Goal: Task Accomplishment & Management: Manage account settings

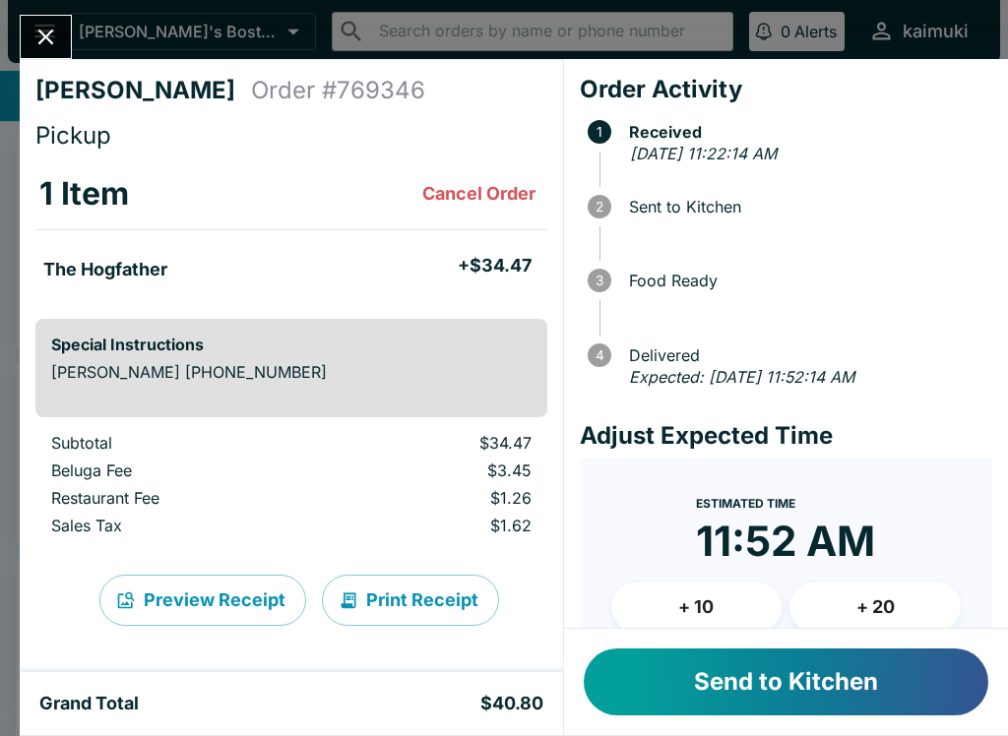
click at [867, 686] on button "Send to Kitchen" at bounding box center [786, 682] width 405 height 67
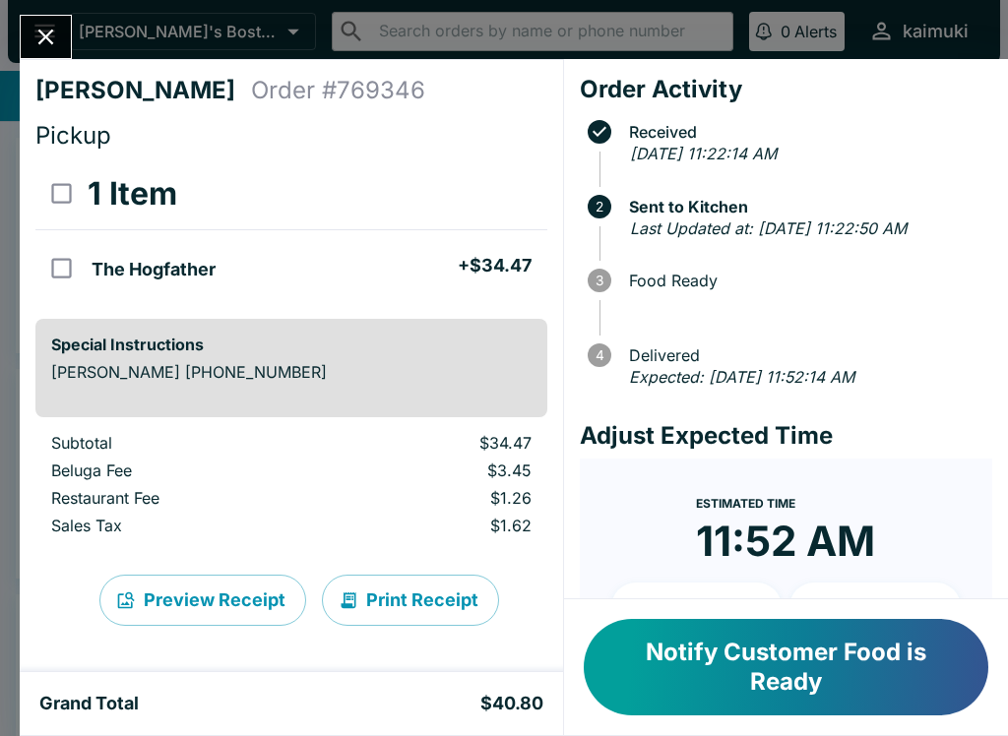
click at [49, 38] on icon "Close" at bounding box center [46, 38] width 16 height 16
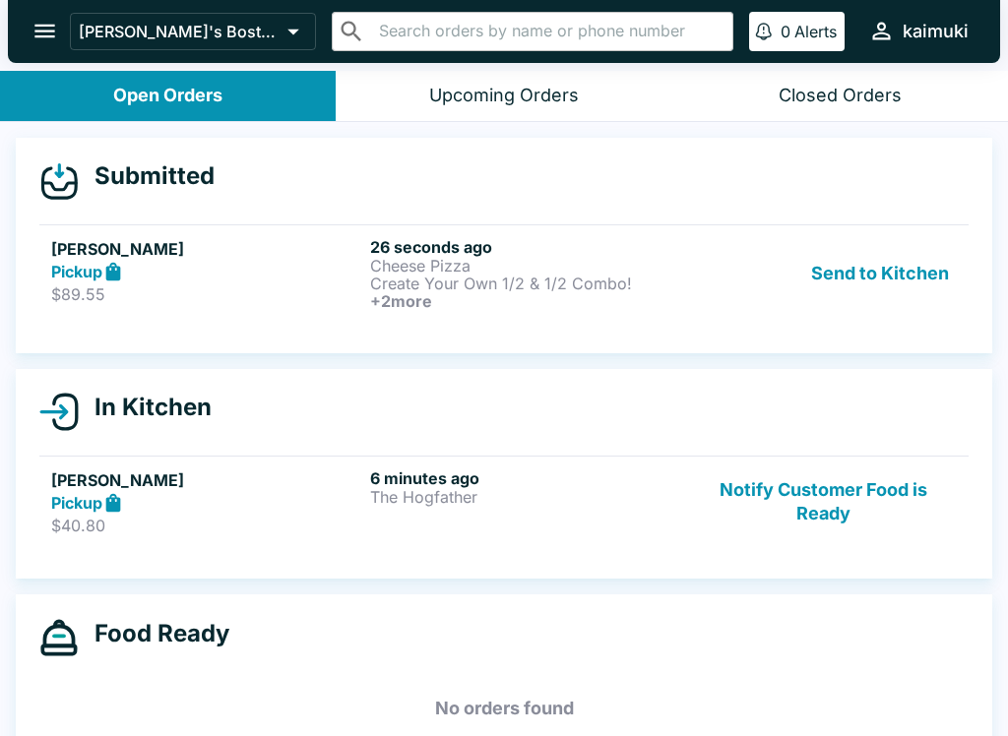
click at [607, 284] on p "Create Your Own 1/2 & 1/2 Combo!" at bounding box center [525, 284] width 311 height 18
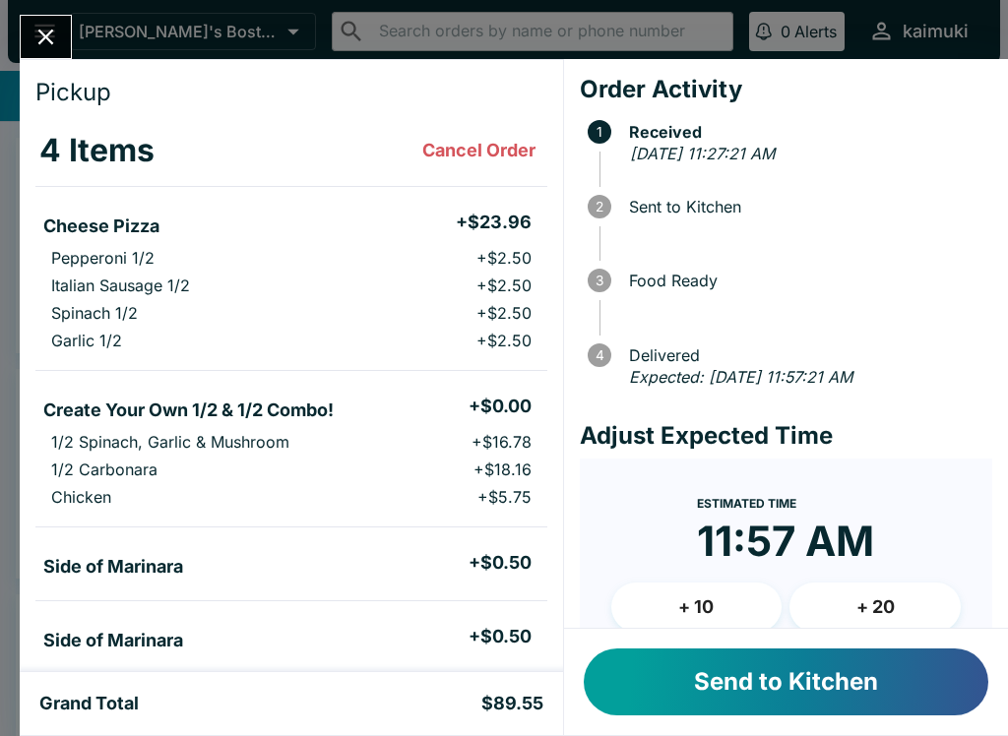
scroll to position [44, 0]
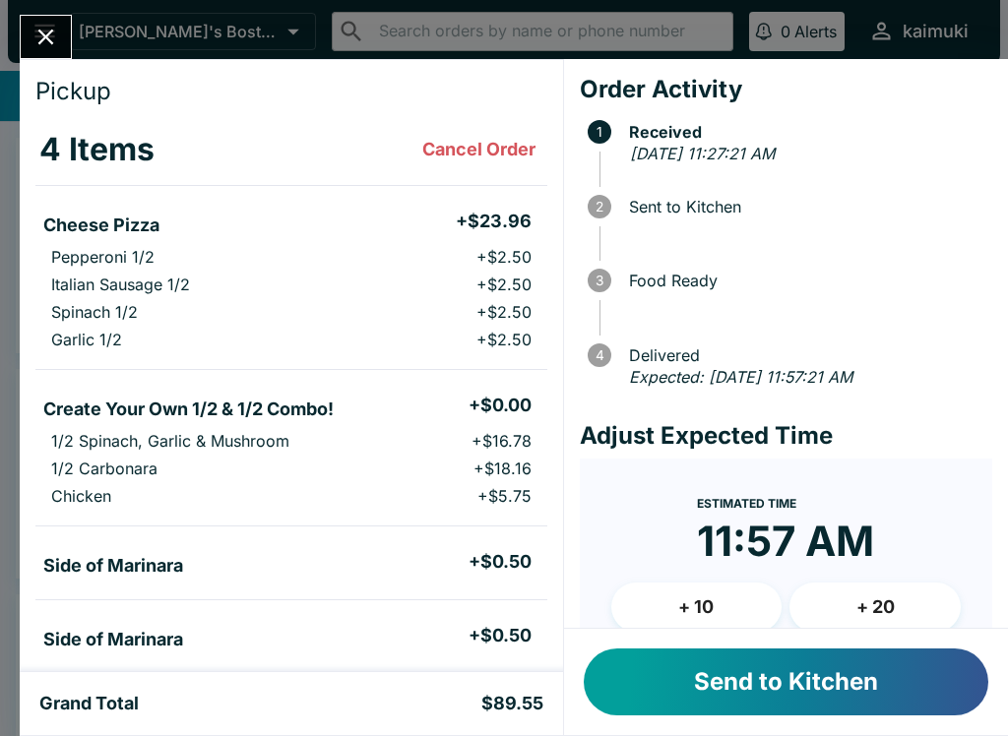
click at [822, 684] on button "Send to Kitchen" at bounding box center [786, 682] width 405 height 67
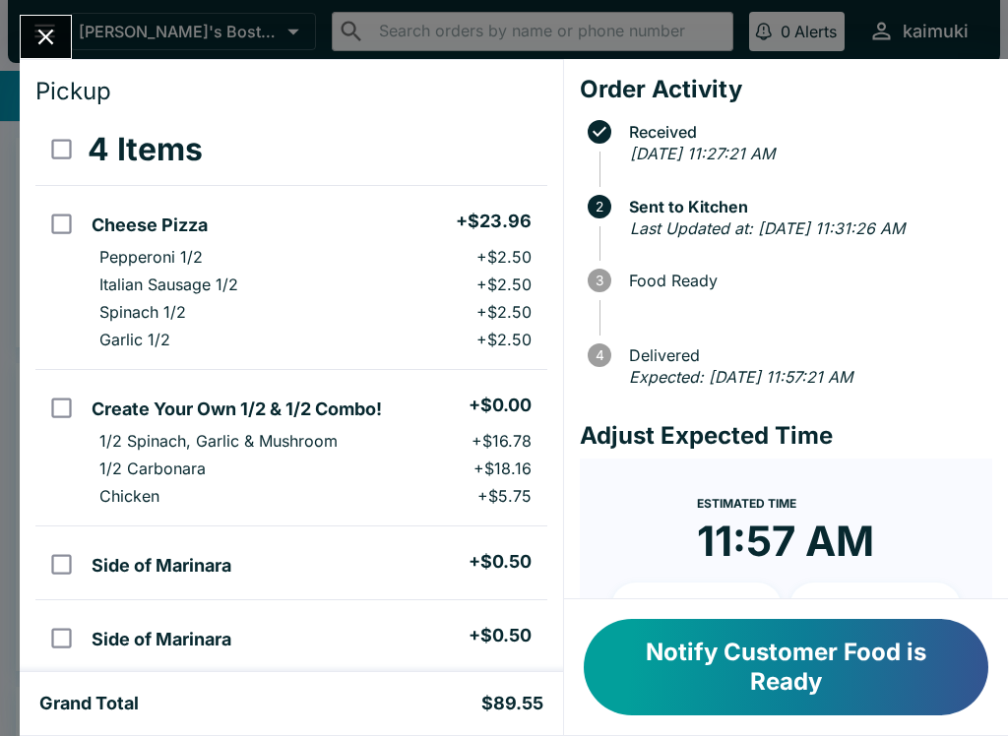
click at [59, 49] on icon "Close" at bounding box center [45, 37] width 27 height 27
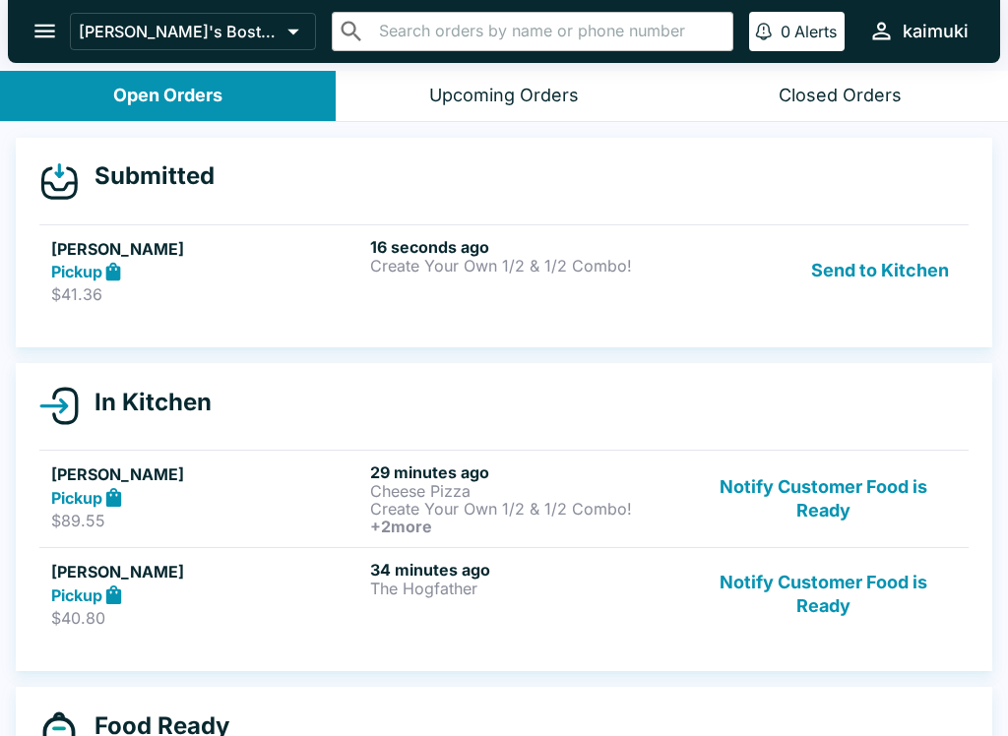
click at [593, 293] on div "16 seconds ago Create Your Own 1/2 & 1/2 Combo!" at bounding box center [525, 271] width 311 height 68
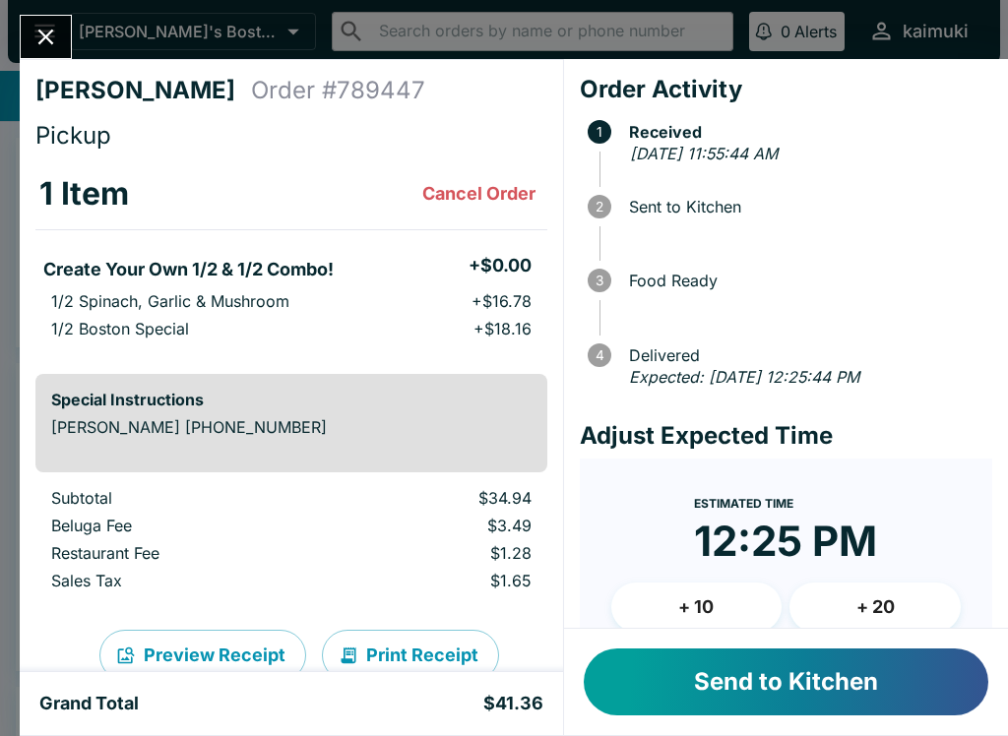
click at [872, 691] on button "Send to Kitchen" at bounding box center [786, 682] width 405 height 67
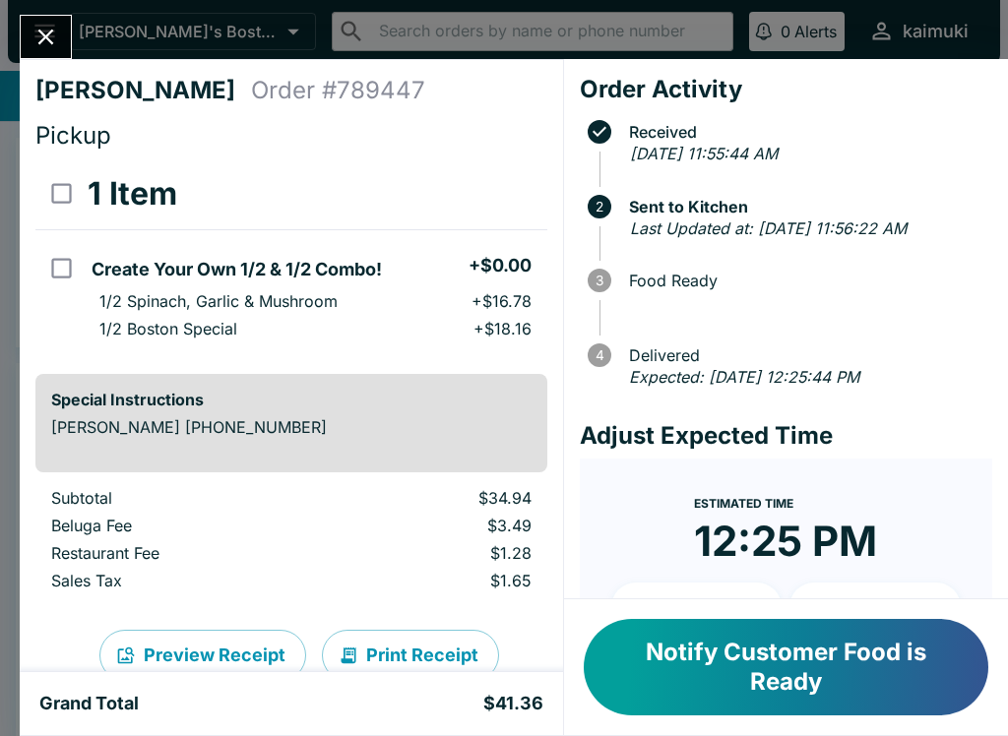
click at [46, 38] on icon "Close" at bounding box center [46, 38] width 16 height 16
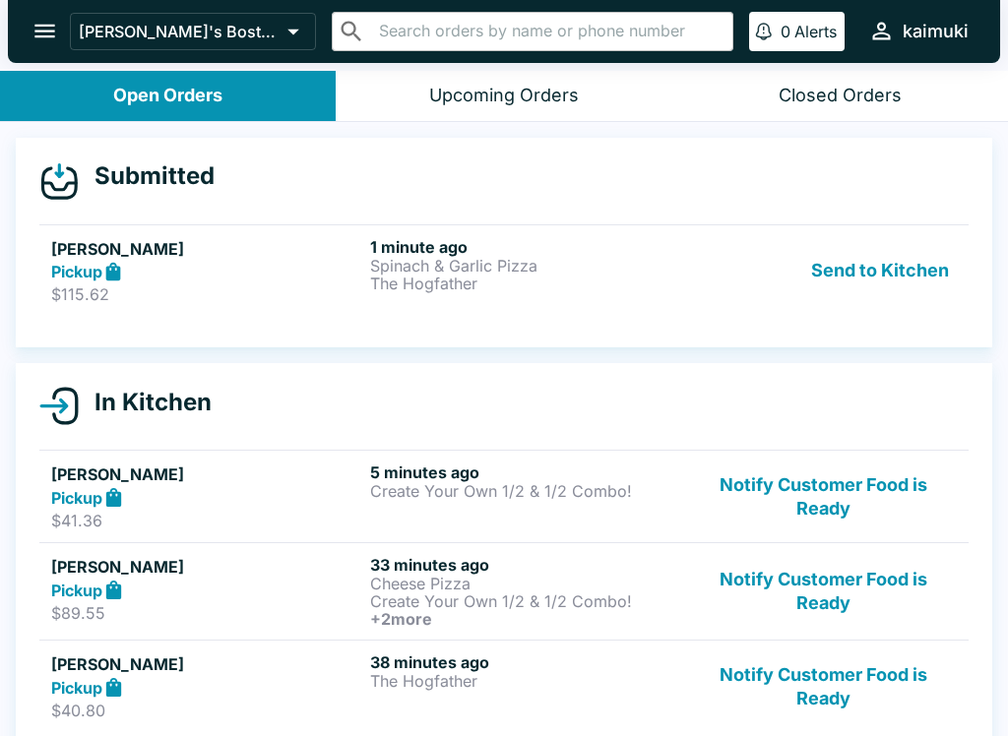
click at [475, 239] on h6 "1 minute ago" at bounding box center [525, 247] width 311 height 20
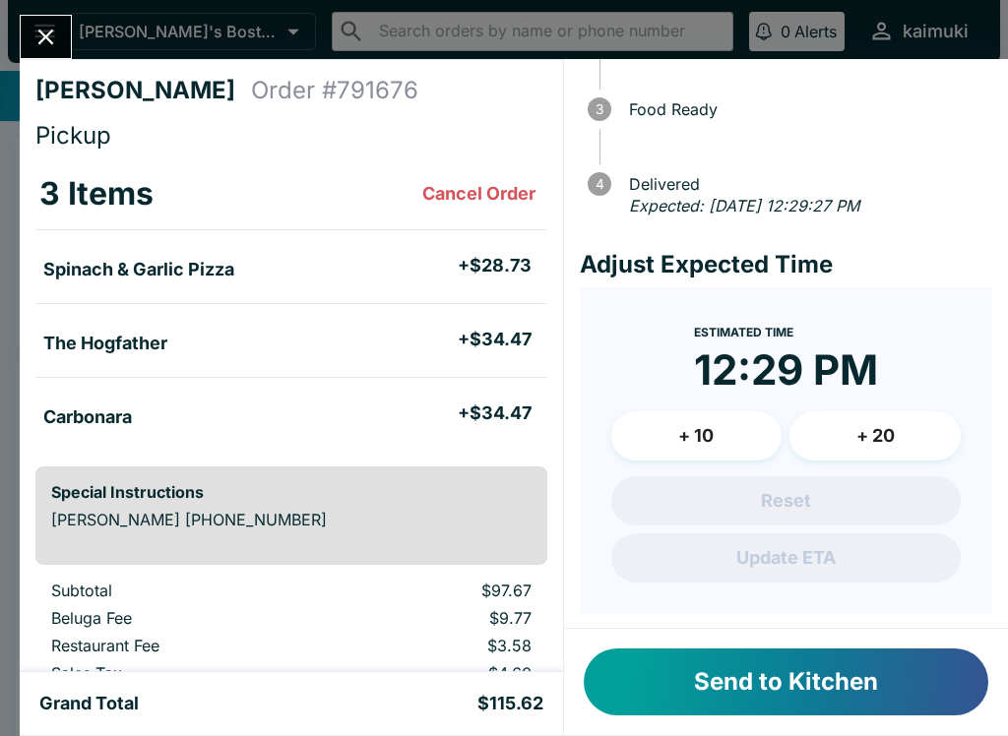
scroll to position [170, 0]
click at [901, 425] on button "+ 20" at bounding box center [874, 436] width 171 height 49
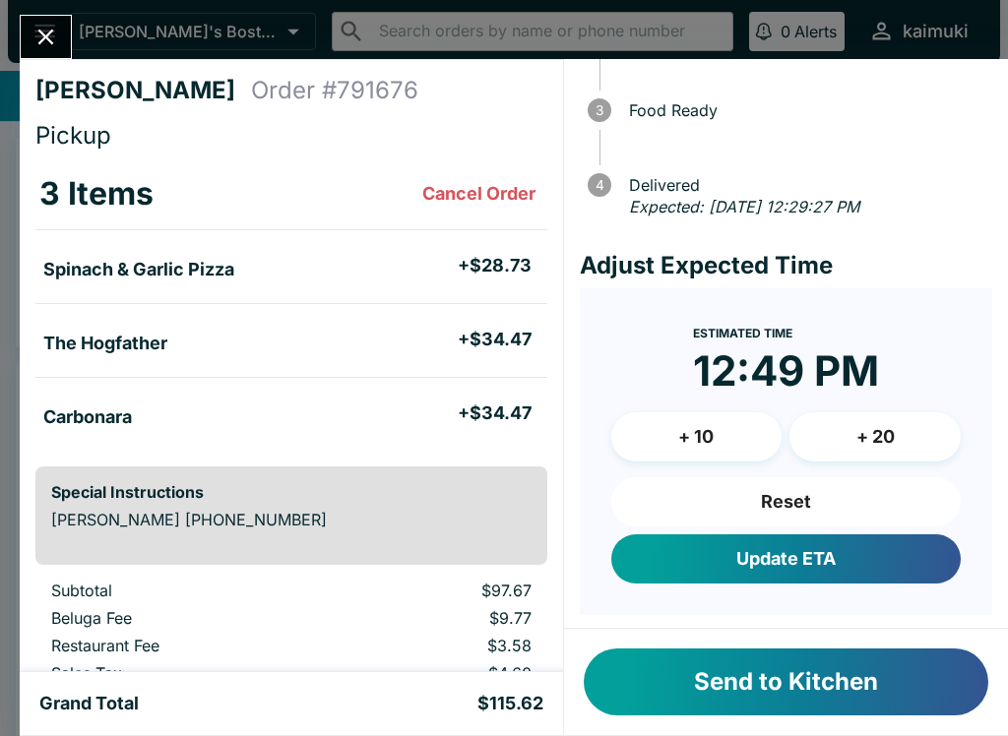
click at [862, 440] on button "+ 20" at bounding box center [874, 436] width 171 height 49
click at [878, 432] on button "+ 20" at bounding box center [874, 436] width 171 height 49
click at [878, 441] on button "+ 20" at bounding box center [874, 436] width 171 height 49
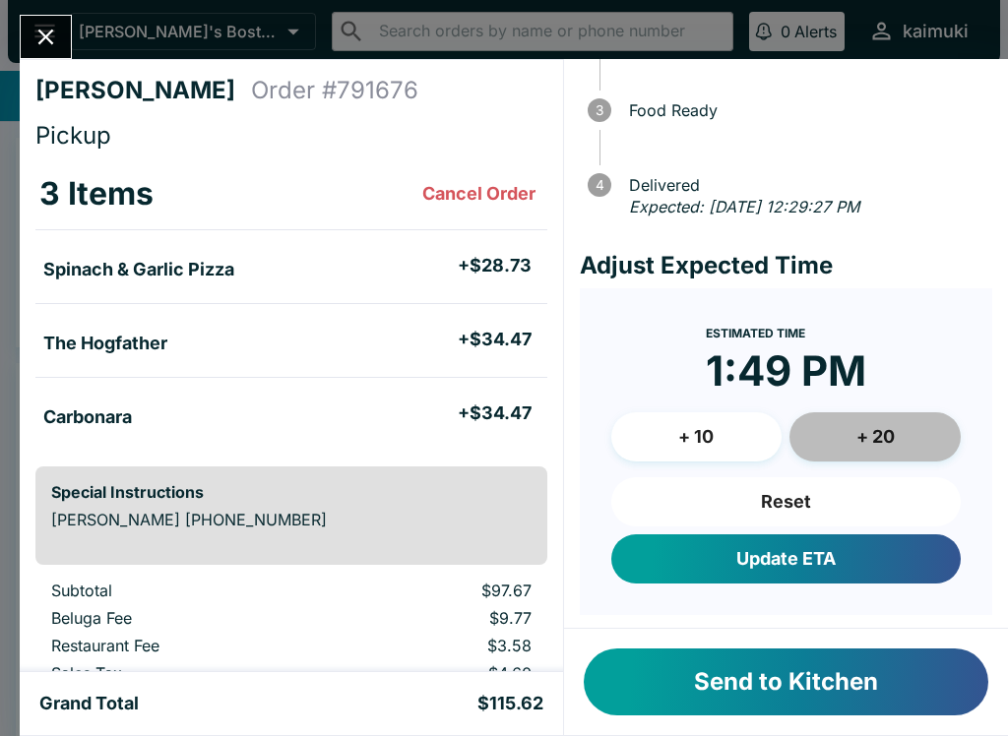
click at [877, 441] on button "+ 20" at bounding box center [874, 436] width 171 height 49
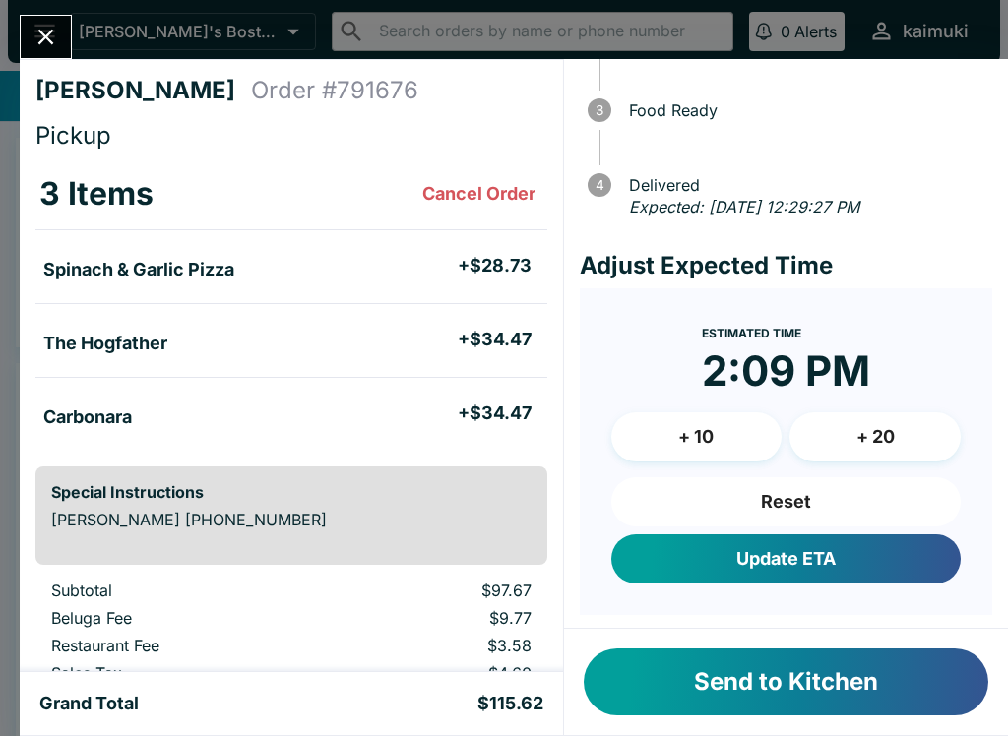
click at [870, 440] on button "+ 20" at bounding box center [874, 436] width 171 height 49
click at [859, 434] on button "+ 20" at bounding box center [874, 436] width 171 height 49
click at [859, 433] on button "+ 20" at bounding box center [874, 436] width 171 height 49
click at [870, 442] on button "+ 20" at bounding box center [874, 436] width 171 height 49
click at [862, 432] on button "+ 20" at bounding box center [874, 436] width 171 height 49
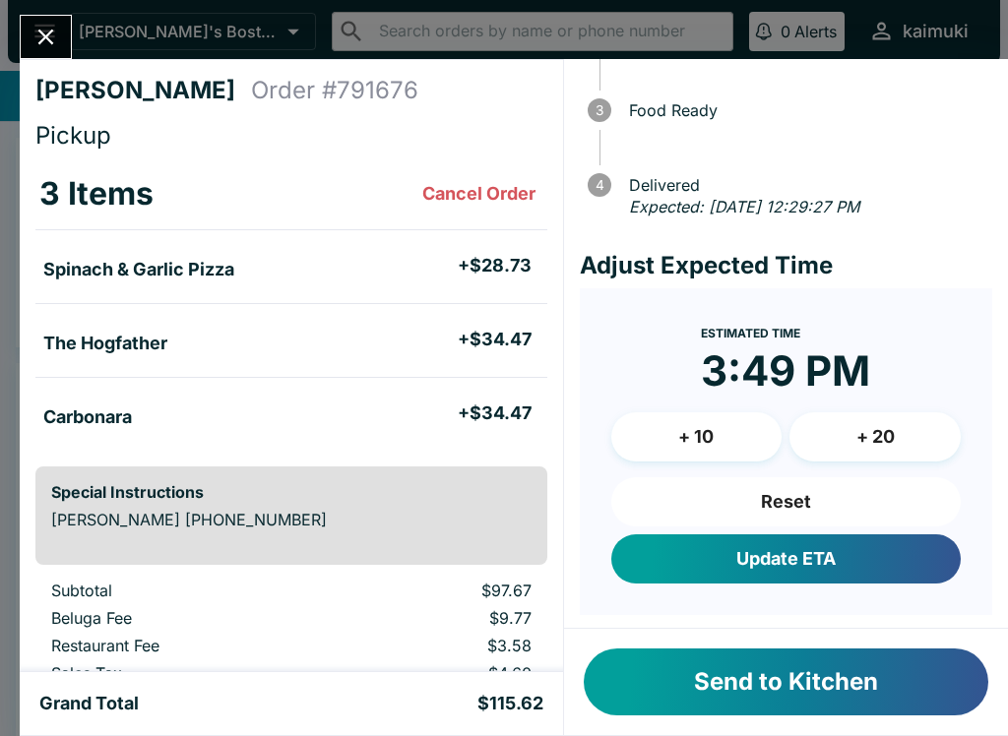
click at [855, 434] on button "+ 20" at bounding box center [874, 436] width 171 height 49
click at [871, 441] on button "+ 20" at bounding box center [874, 436] width 171 height 49
click at [715, 698] on button "Send to Kitchen" at bounding box center [786, 682] width 405 height 67
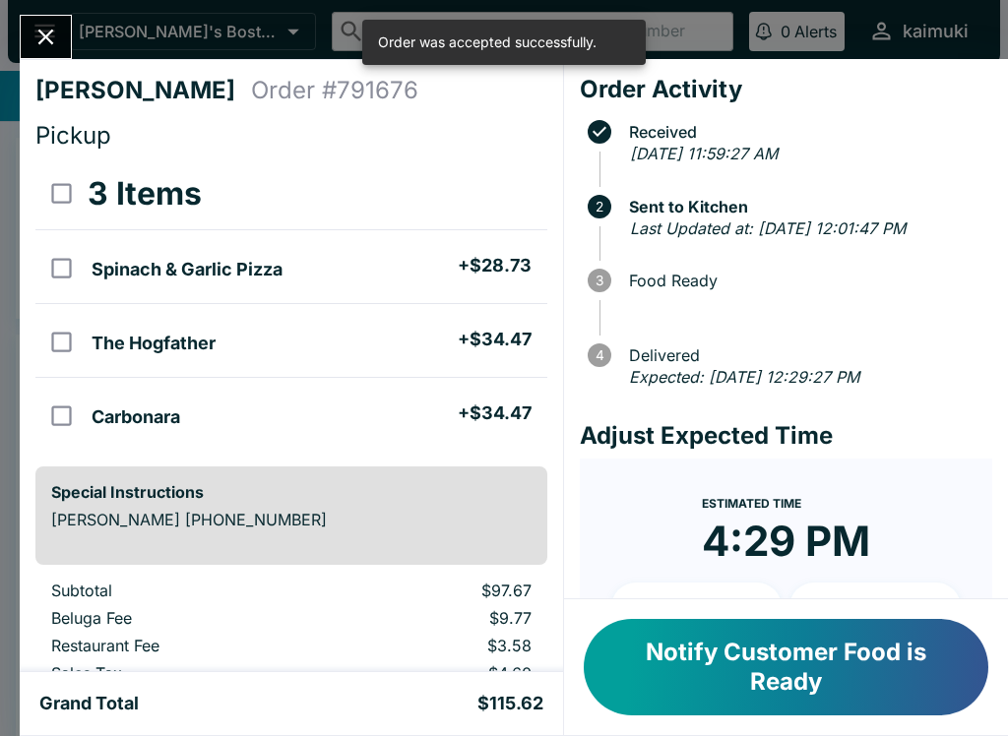
scroll to position [0, 0]
click at [56, 54] on button "Close" at bounding box center [46, 37] width 50 height 42
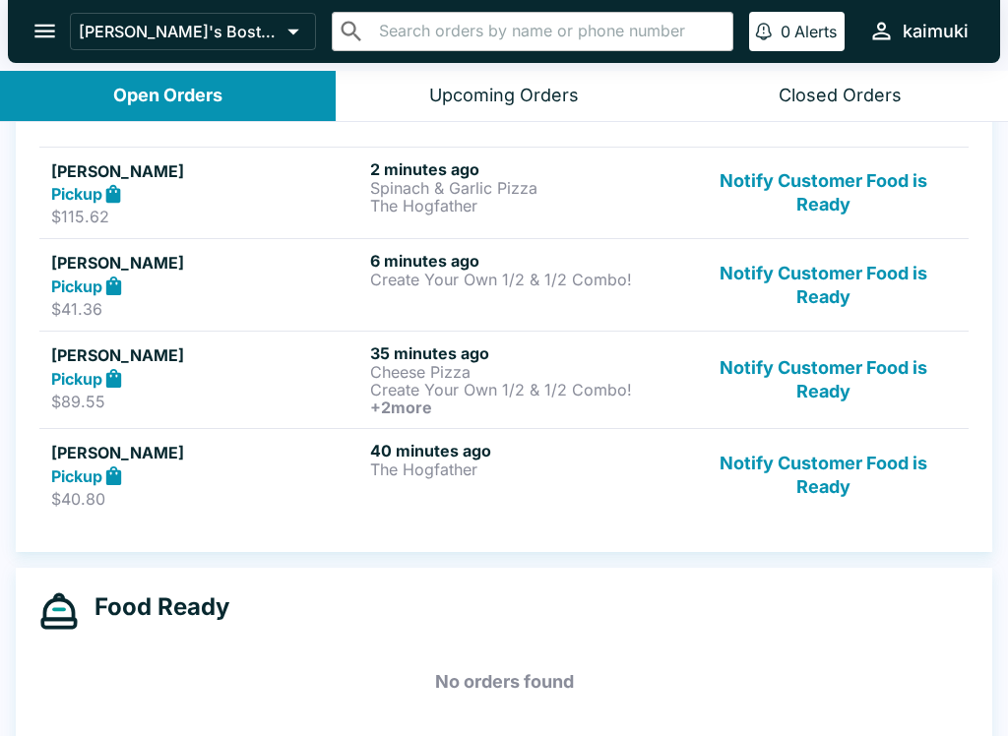
scroll to position [277, 0]
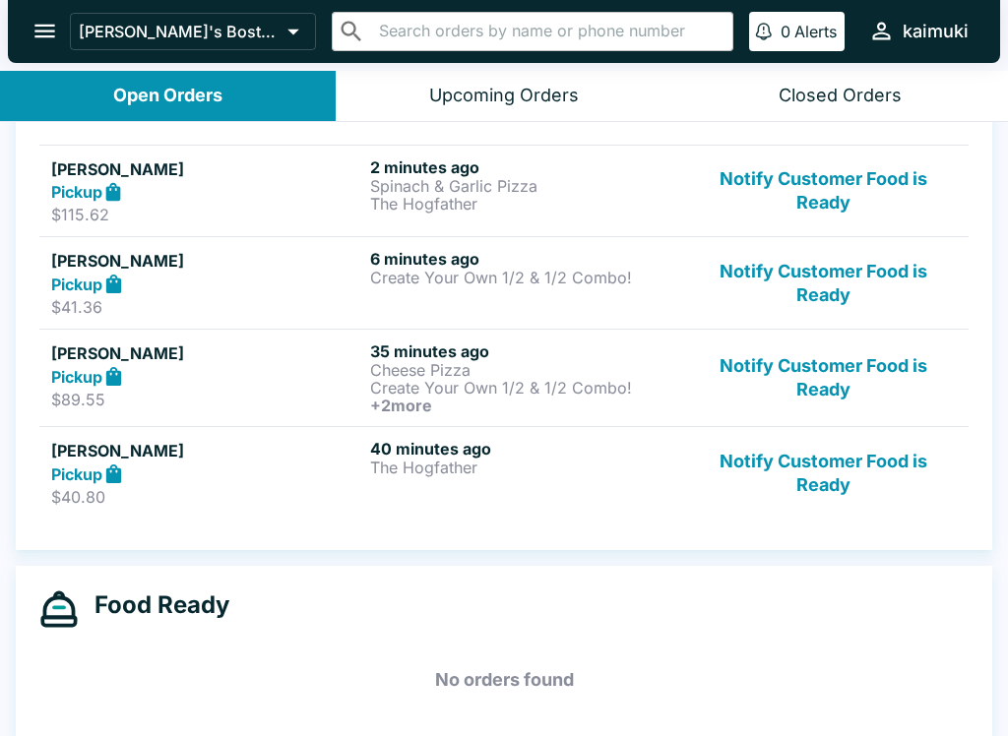
click at [834, 505] on button "Notify Customer Food is Ready" at bounding box center [823, 473] width 267 height 68
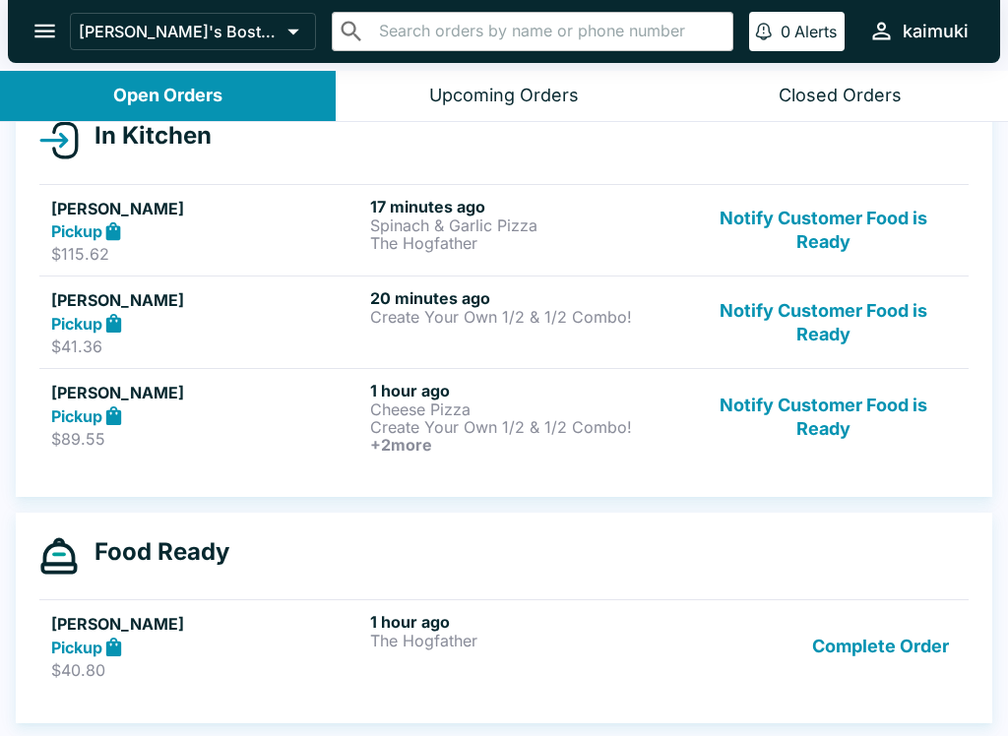
scroll to position [237, 0]
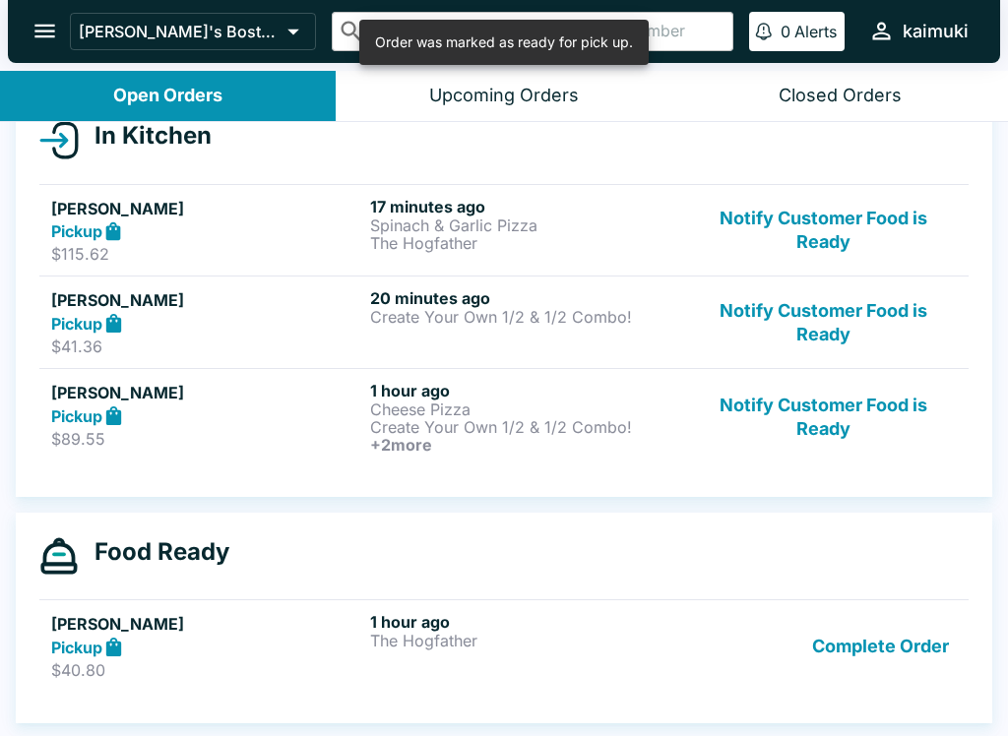
click at [800, 426] on button "Notify Customer Food is Ready" at bounding box center [823, 417] width 267 height 73
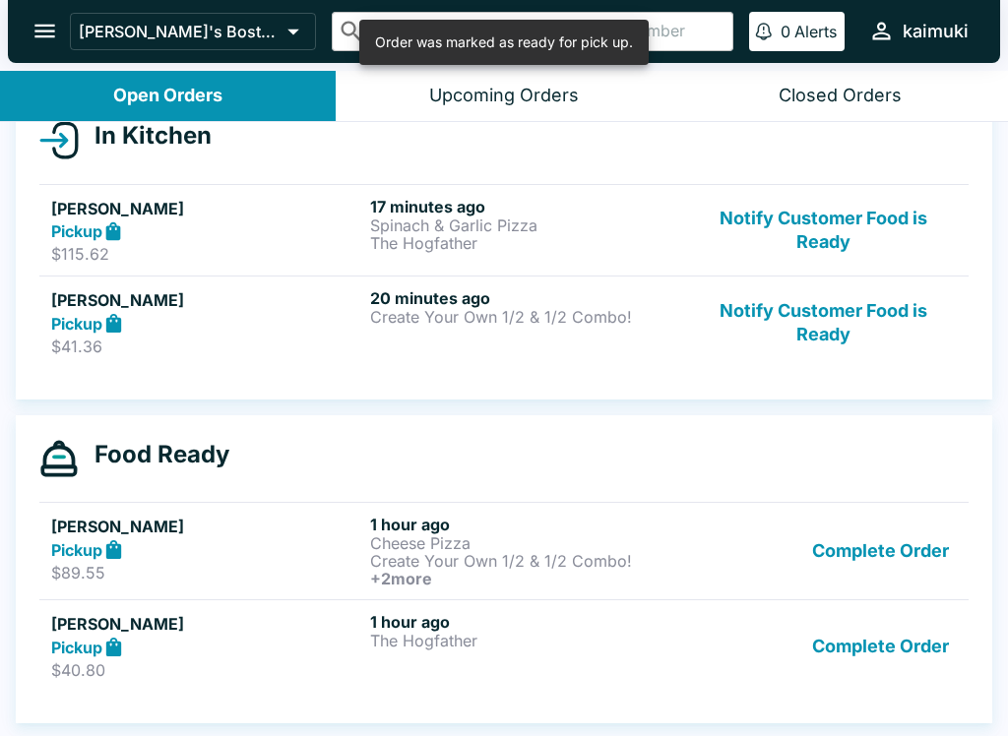
click at [863, 557] on button "Complete Order" at bounding box center [880, 551] width 153 height 73
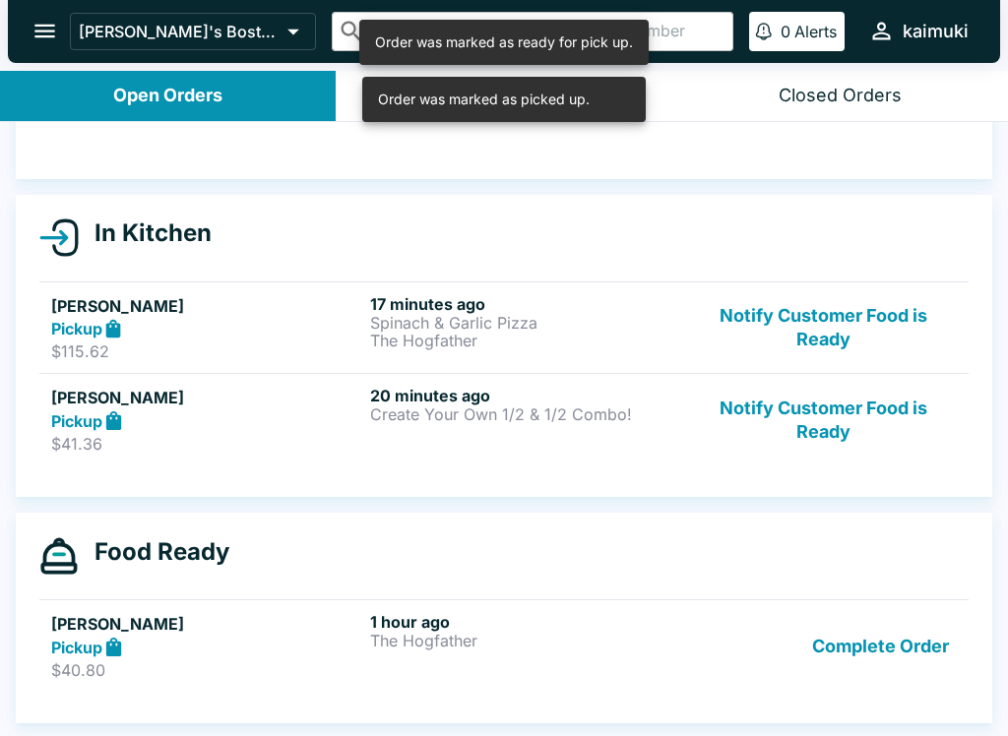
click at [884, 659] on button "Complete Order" at bounding box center [880, 646] width 153 height 68
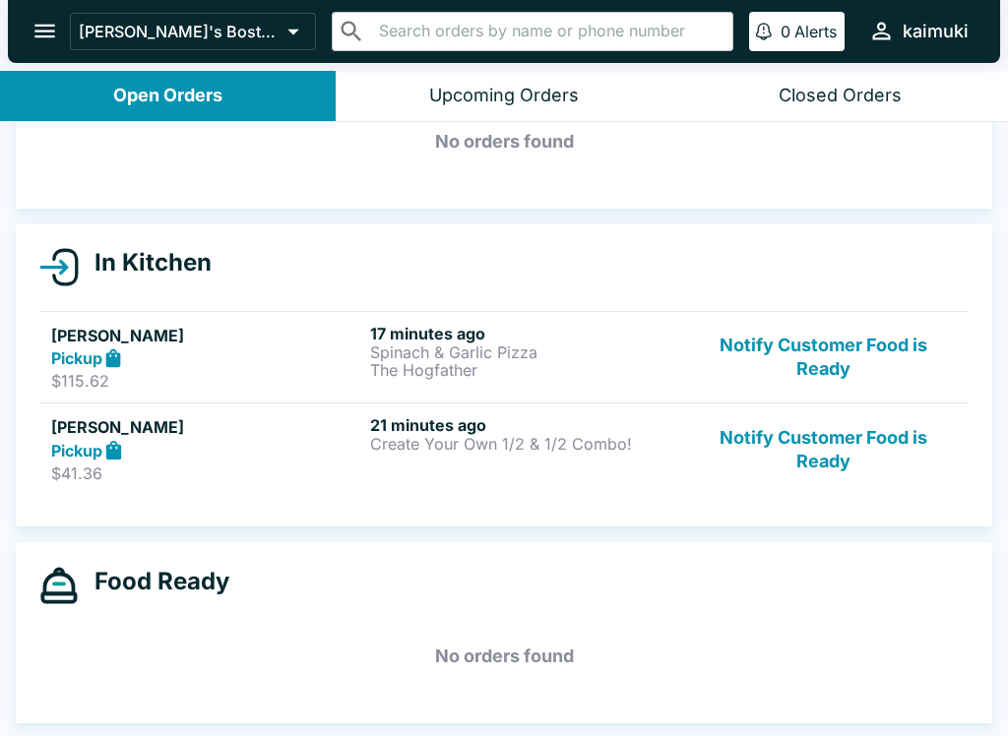
click at [500, 372] on p "The Hogfather" at bounding box center [525, 370] width 311 height 18
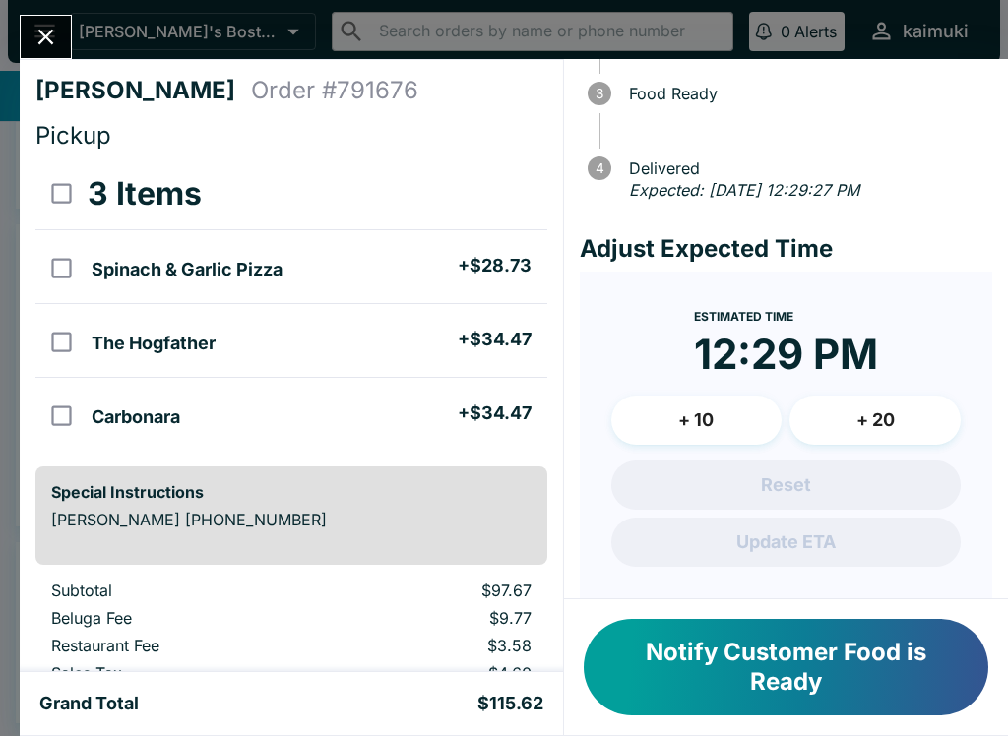
scroll to position [189, 0]
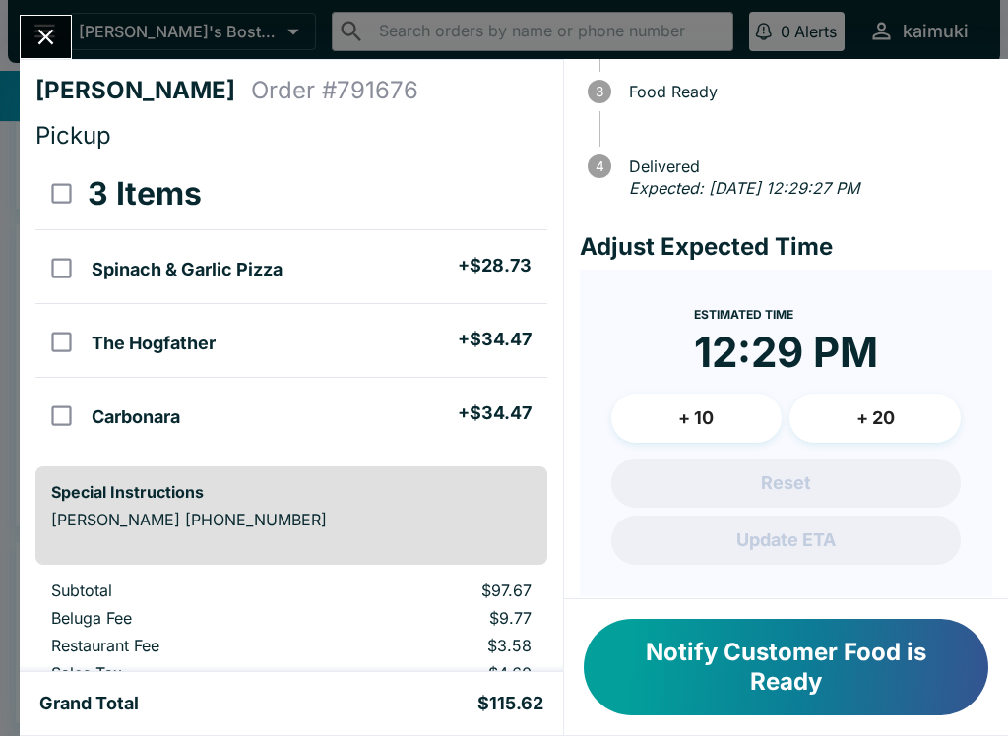
click at [889, 442] on button "+ 20" at bounding box center [874, 418] width 171 height 49
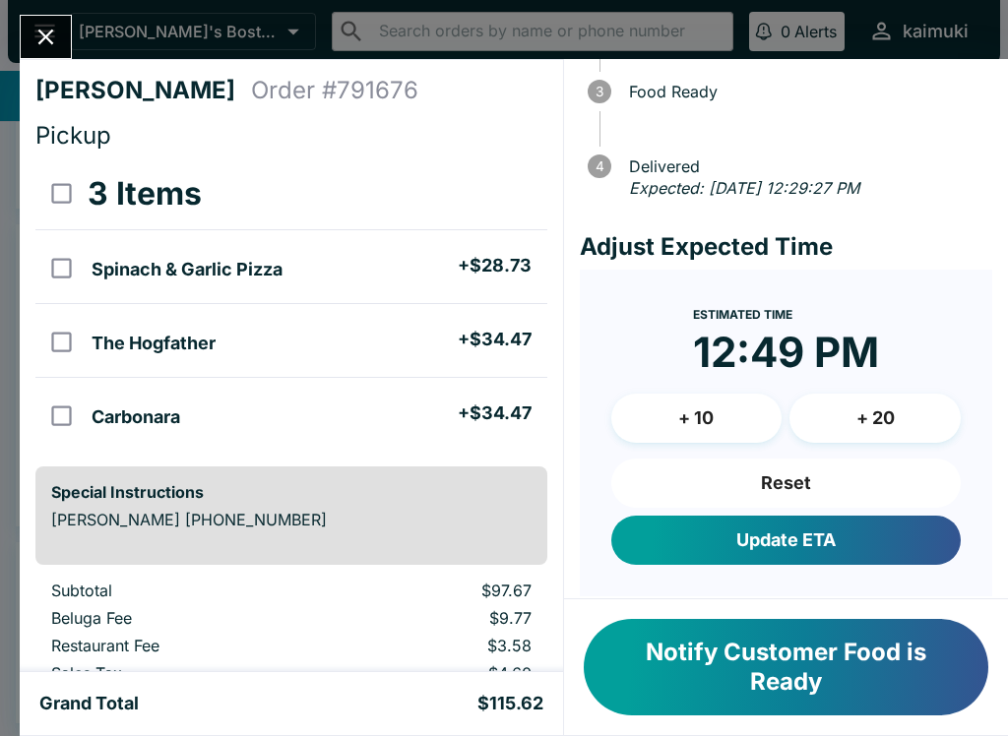
click at [847, 565] on button "Update ETA" at bounding box center [785, 540] width 349 height 49
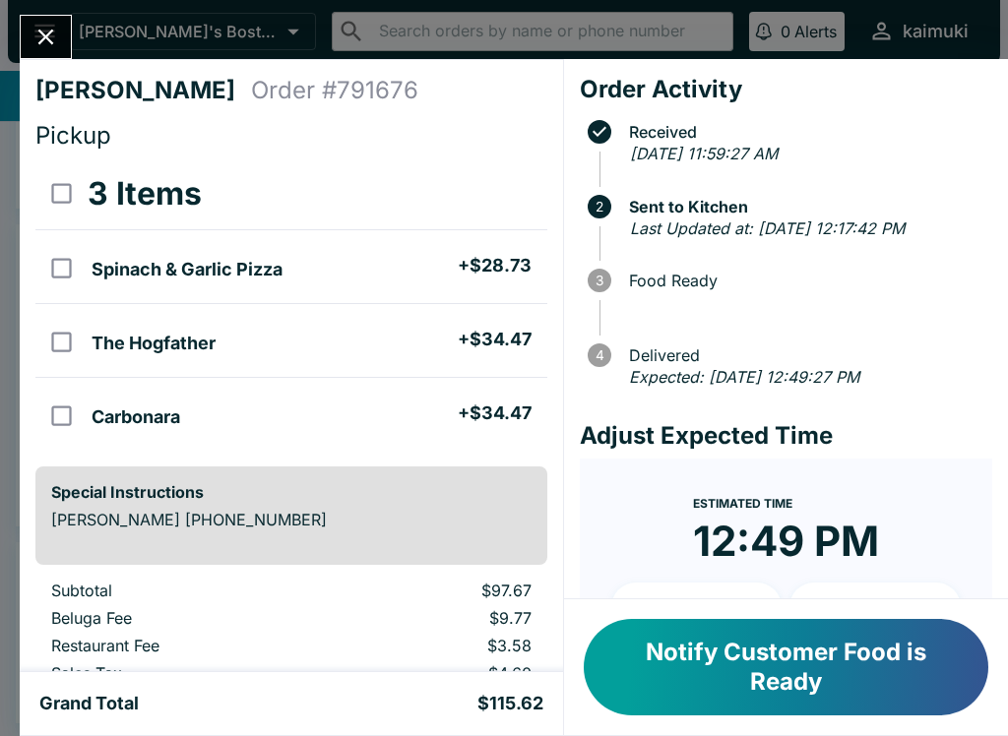
scroll to position [0, 0]
click at [38, 40] on icon "Close" at bounding box center [45, 37] width 27 height 27
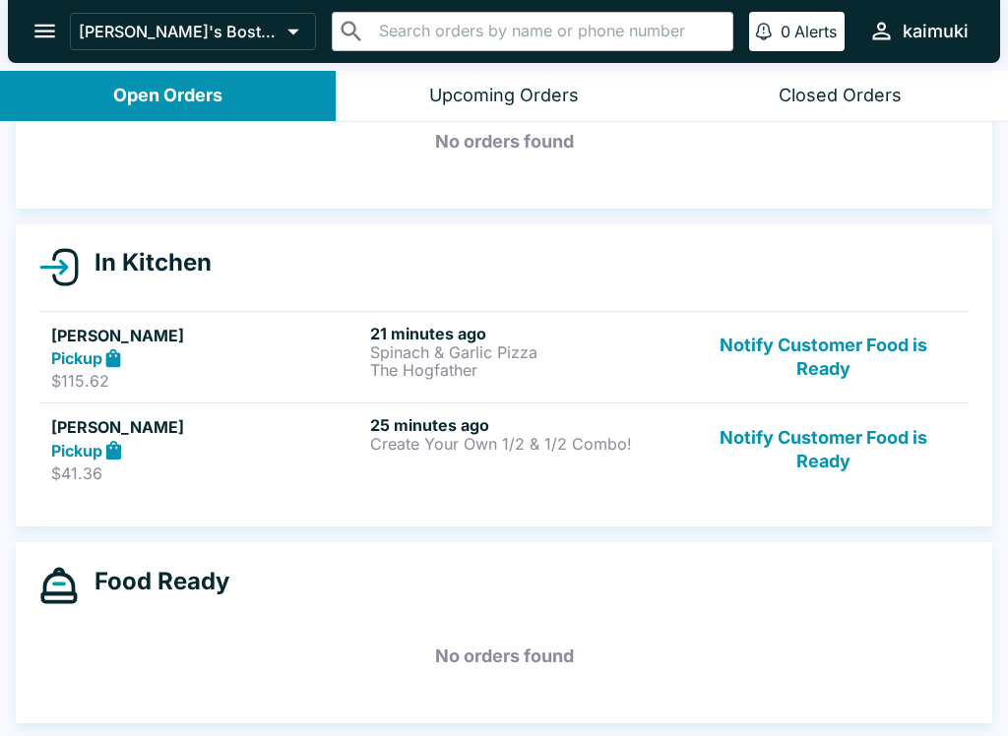
click at [402, 435] on p "Create Your Own 1/2 & 1/2 Combo!" at bounding box center [525, 444] width 311 height 18
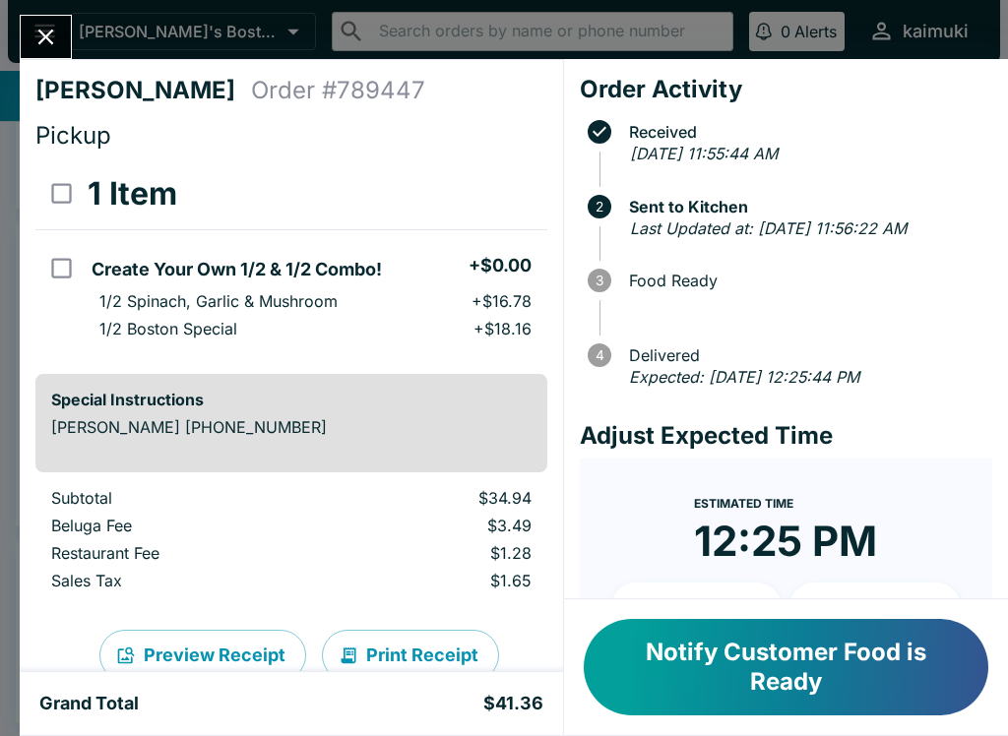
click at [782, 672] on button "Notify Customer Food is Ready" at bounding box center [786, 667] width 405 height 96
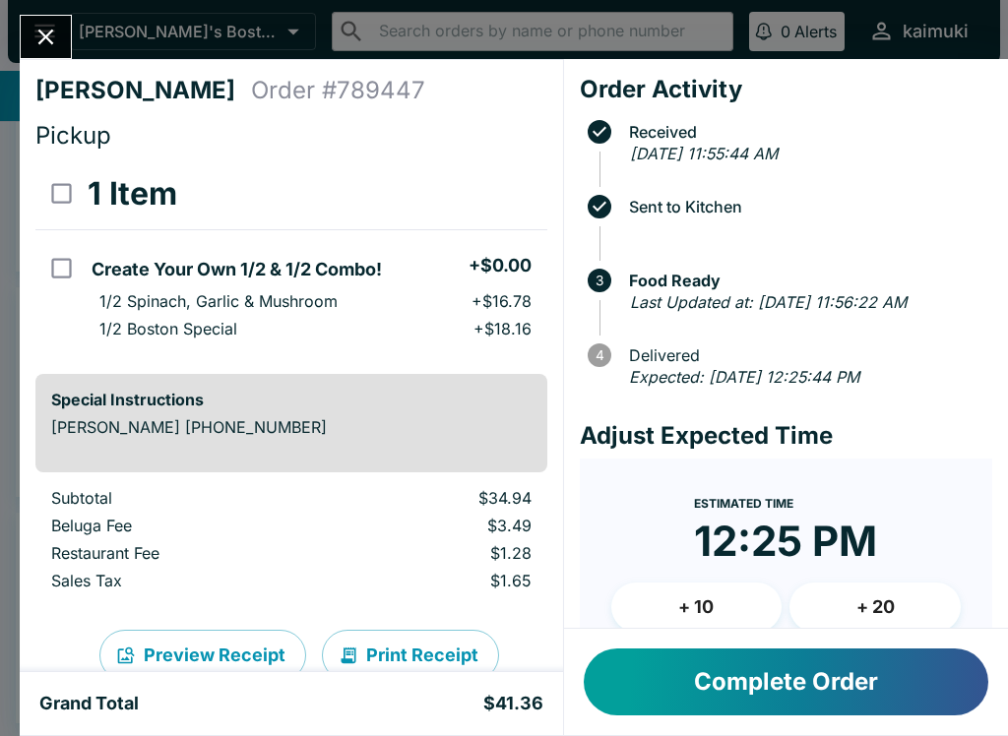
scroll to position [47, 0]
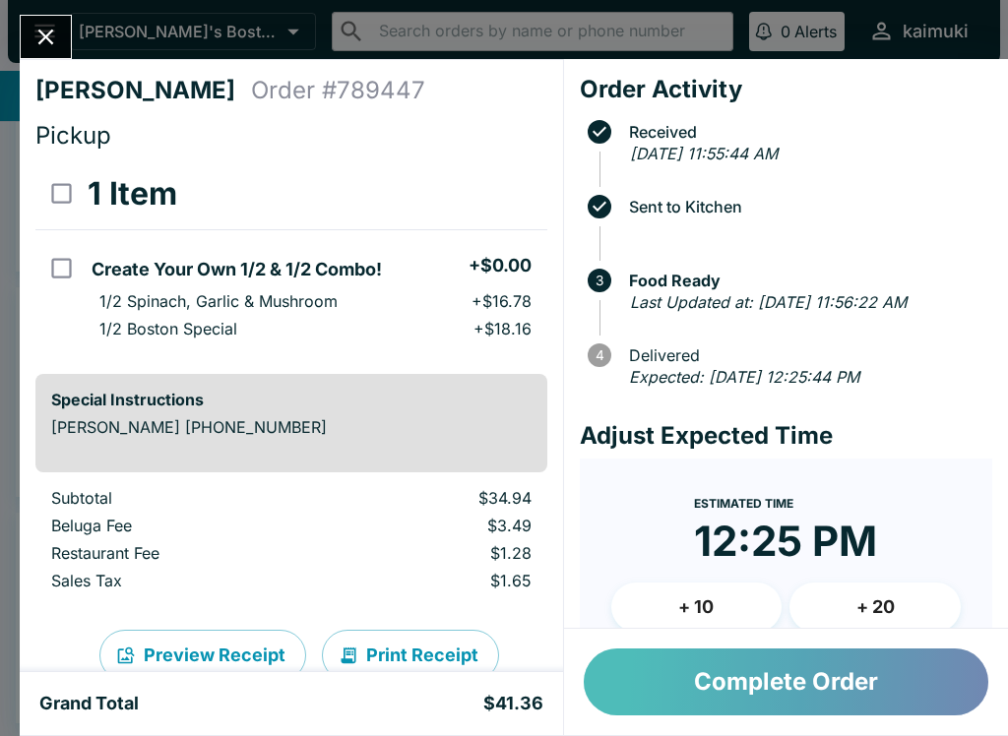
click at [794, 701] on button "Complete Order" at bounding box center [786, 682] width 405 height 67
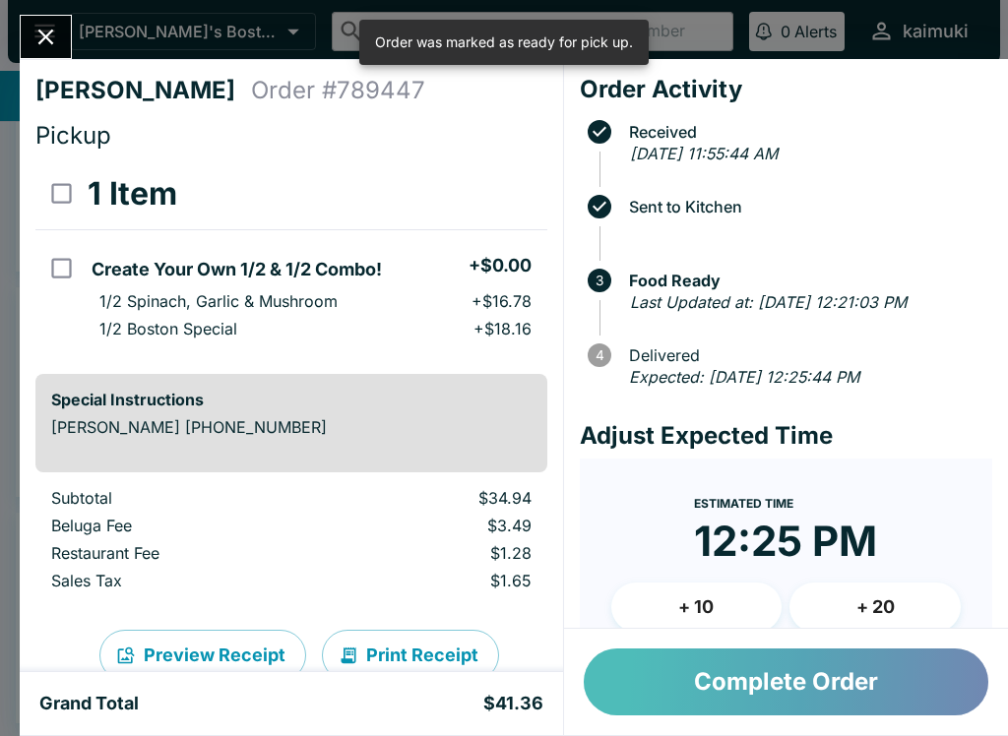
click at [807, 677] on button "Complete Order" at bounding box center [786, 682] width 405 height 67
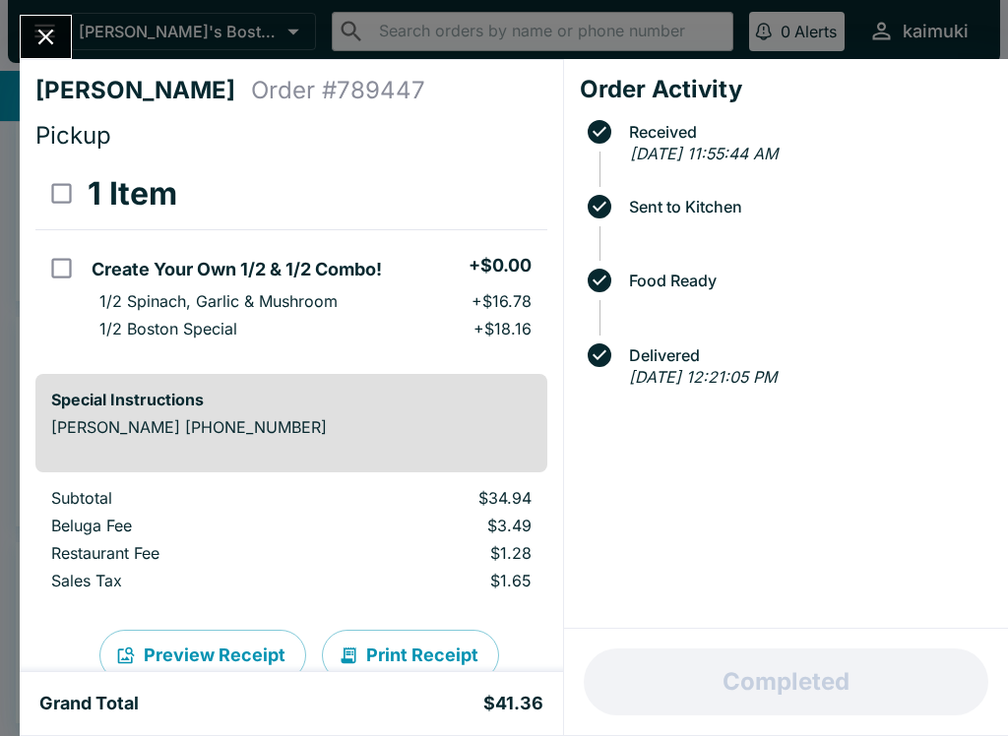
click at [54, 29] on icon "Close" at bounding box center [45, 37] width 27 height 27
